Goal: Task Accomplishment & Management: Use online tool/utility

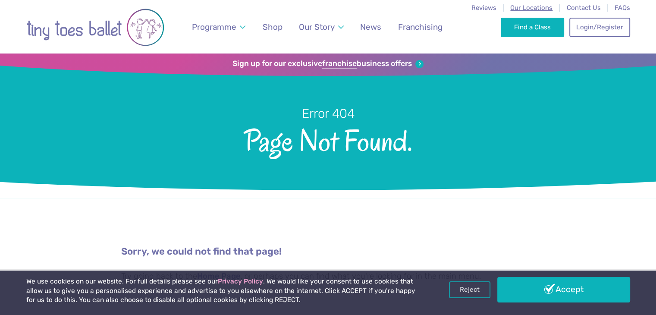
click at [524, 6] on span "Our Locations" at bounding box center [531, 8] width 42 height 8
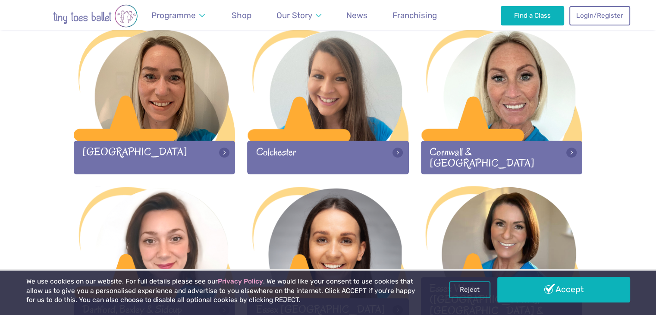
scroll to position [431, 0]
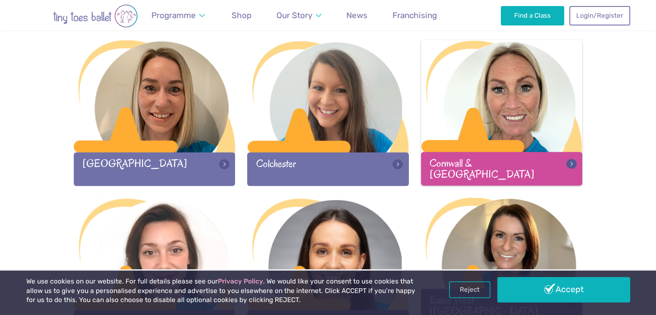
click at [529, 90] on div at bounding box center [502, 97] width 162 height 114
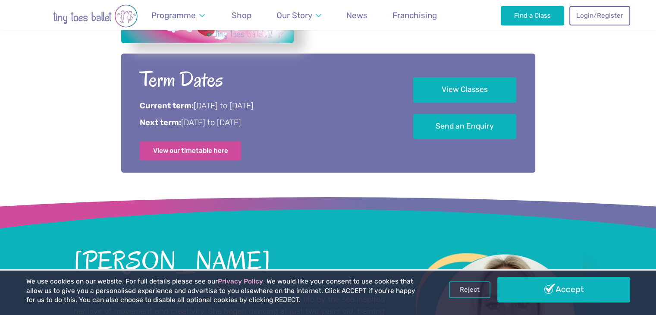
scroll to position [426, 0]
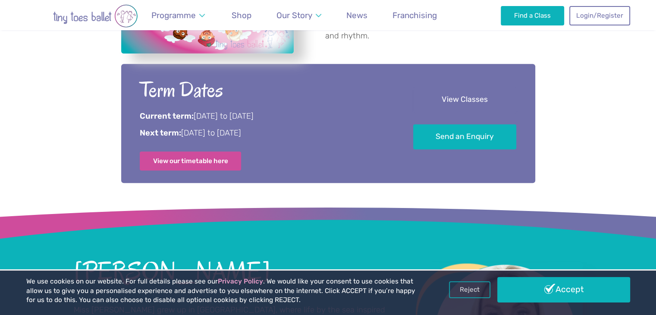
click at [472, 104] on link "View Classes" at bounding box center [464, 99] width 103 height 25
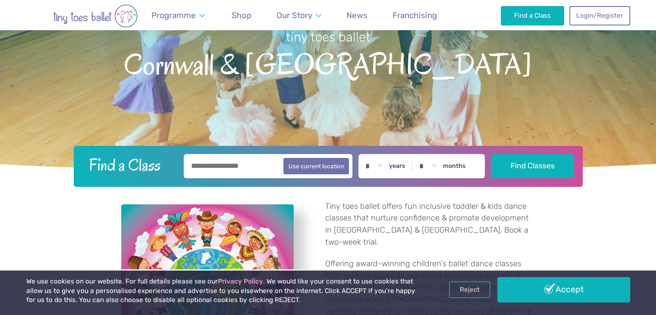
scroll to position [106, 0]
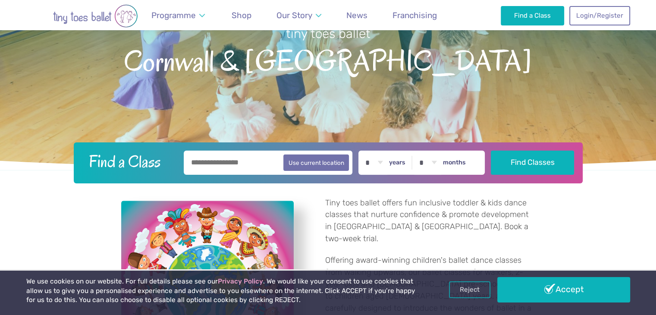
click at [257, 163] on input "text" at bounding box center [268, 162] width 169 height 24
click at [318, 162] on button "Use current location" at bounding box center [316, 162] width 66 height 16
type input "**********"
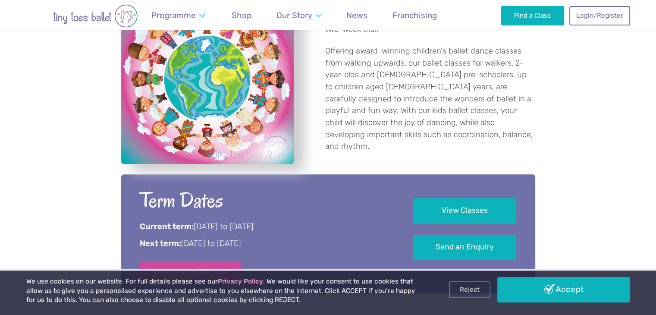
scroll to position [319, 0]
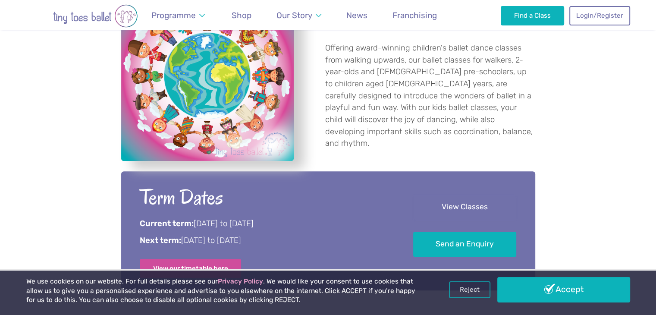
click at [440, 205] on link "View Classes" at bounding box center [464, 206] width 103 height 25
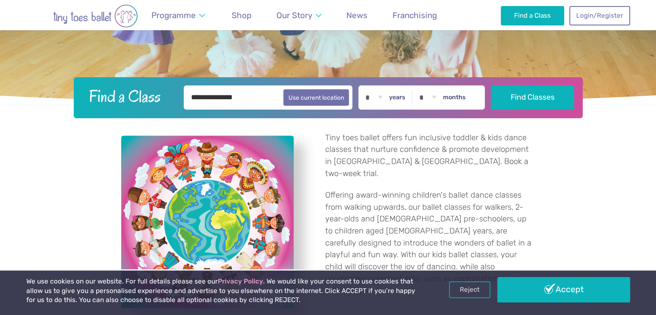
scroll to position [168, 0]
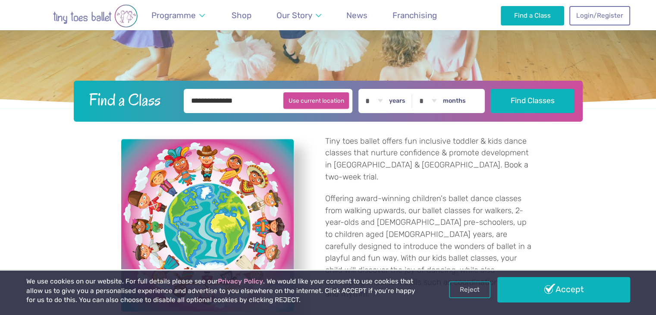
click at [298, 105] on button "Use current location" at bounding box center [316, 100] width 66 height 16
click at [480, 288] on link "Reject" at bounding box center [469, 289] width 41 height 16
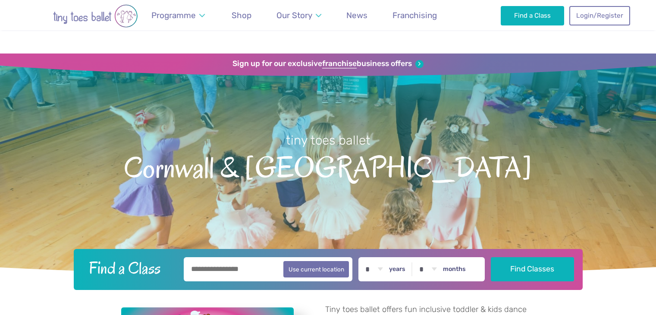
scroll to position [169, 0]
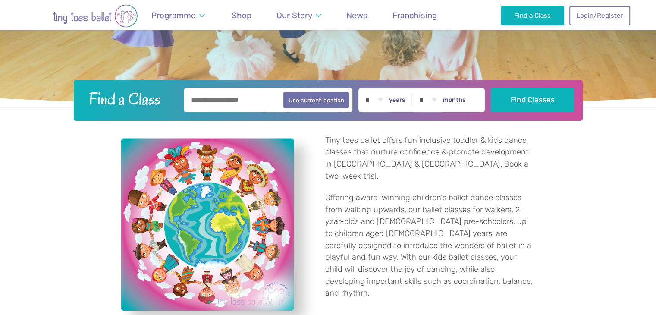
click at [262, 95] on input "text" at bounding box center [268, 100] width 169 height 24
type input "******"
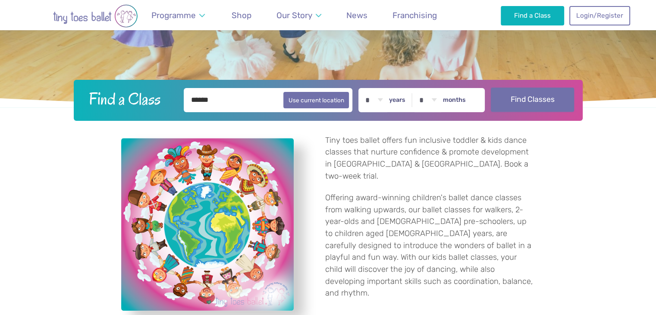
click at [562, 104] on button "Find Classes" at bounding box center [532, 100] width 83 height 24
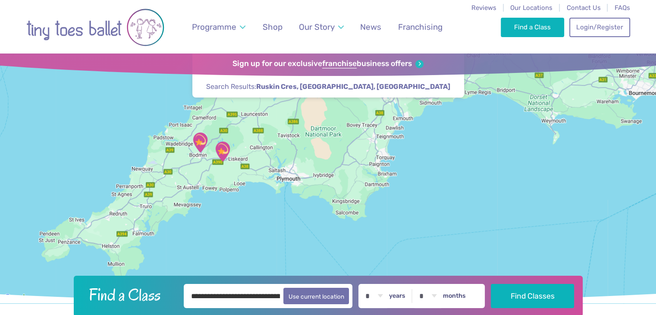
drag, startPoint x: 310, startPoint y: 216, endPoint x: 269, endPoint y: 201, distance: 43.0
click at [269, 201] on div at bounding box center [328, 178] width 656 height 250
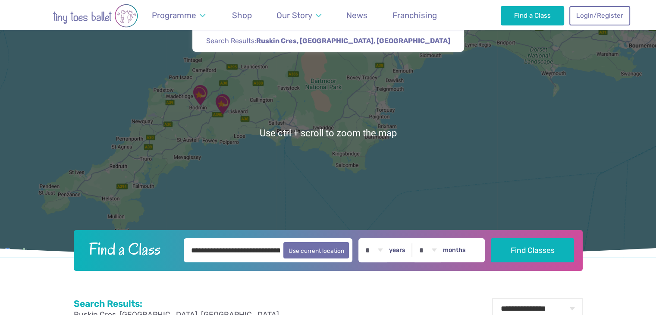
scroll to position [46, 0]
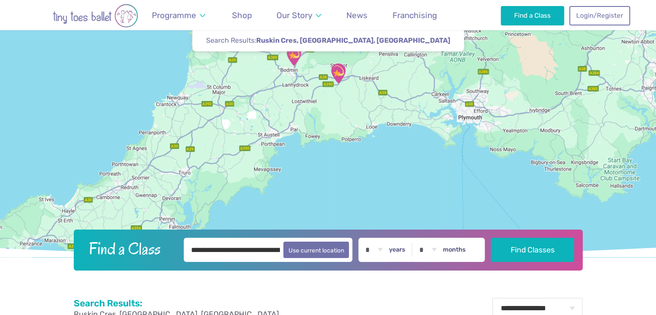
drag, startPoint x: 366, startPoint y: 150, endPoint x: 322, endPoint y: 199, distance: 65.1
click at [322, 199] on div at bounding box center [328, 132] width 656 height 250
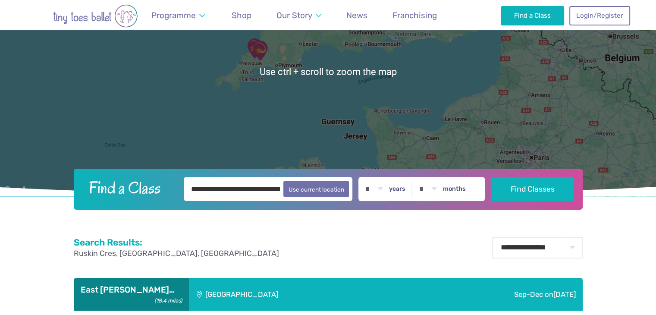
scroll to position [110, 0]
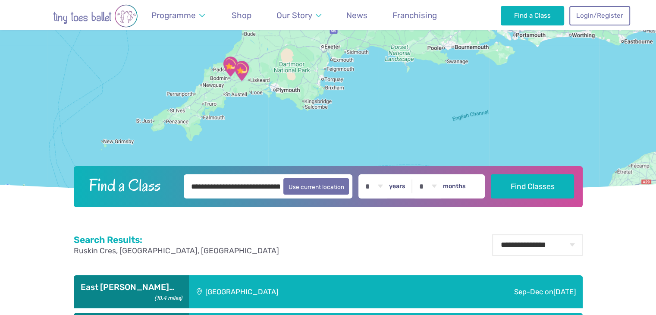
drag, startPoint x: 313, startPoint y: 95, endPoint x: 370, endPoint y: 169, distance: 92.8
click at [370, 169] on header "**********" at bounding box center [328, 75] width 656 height 263
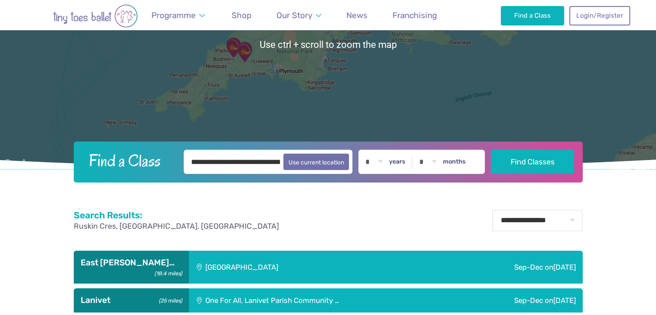
scroll to position [135, 0]
